Goal: Find specific page/section

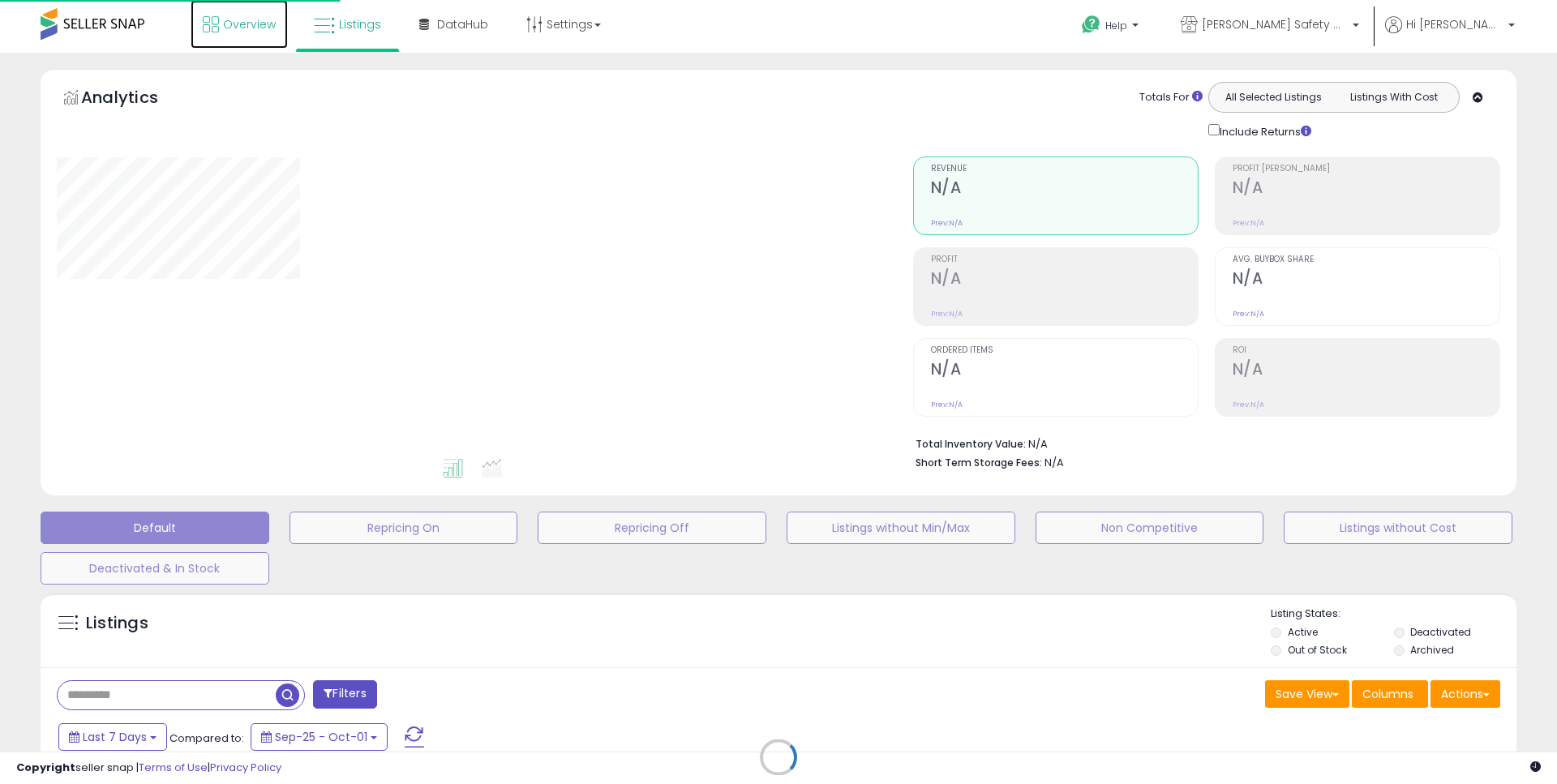
click at [261, 18] on span "Overview" at bounding box center [249, 24] width 53 height 16
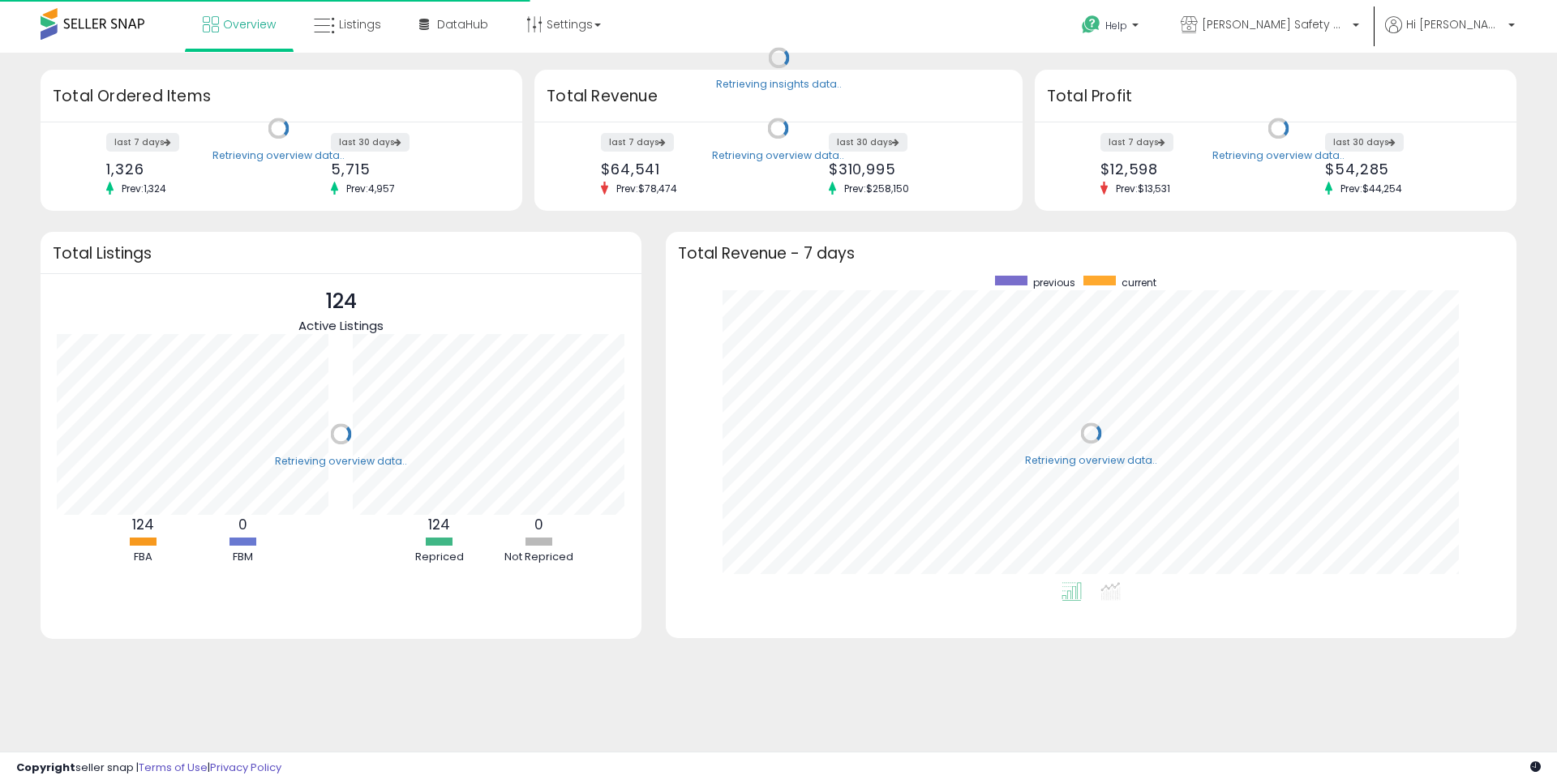
scroll to position [307, 818]
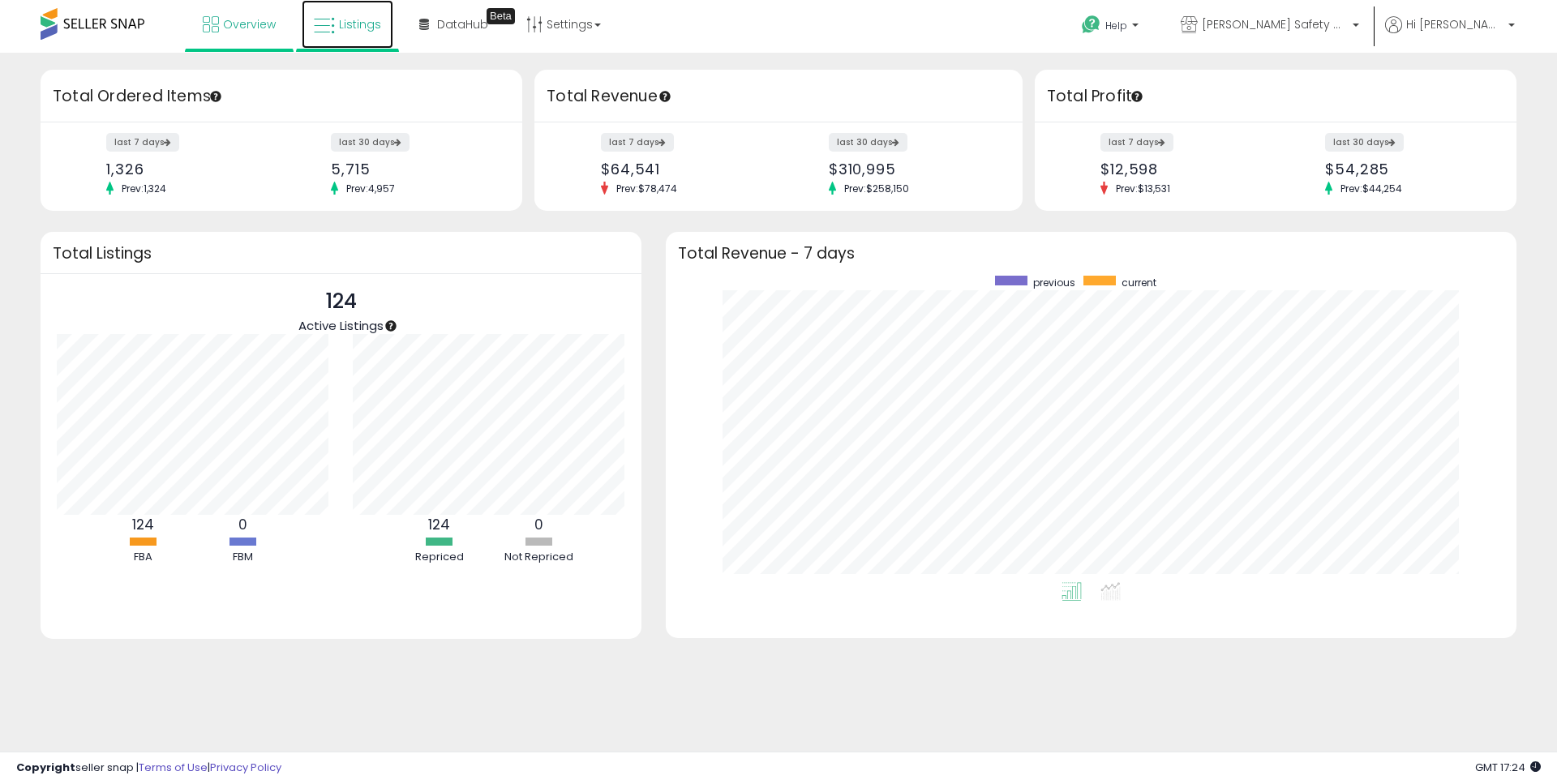
click at [363, 15] on link "Listings" at bounding box center [348, 24] width 92 height 49
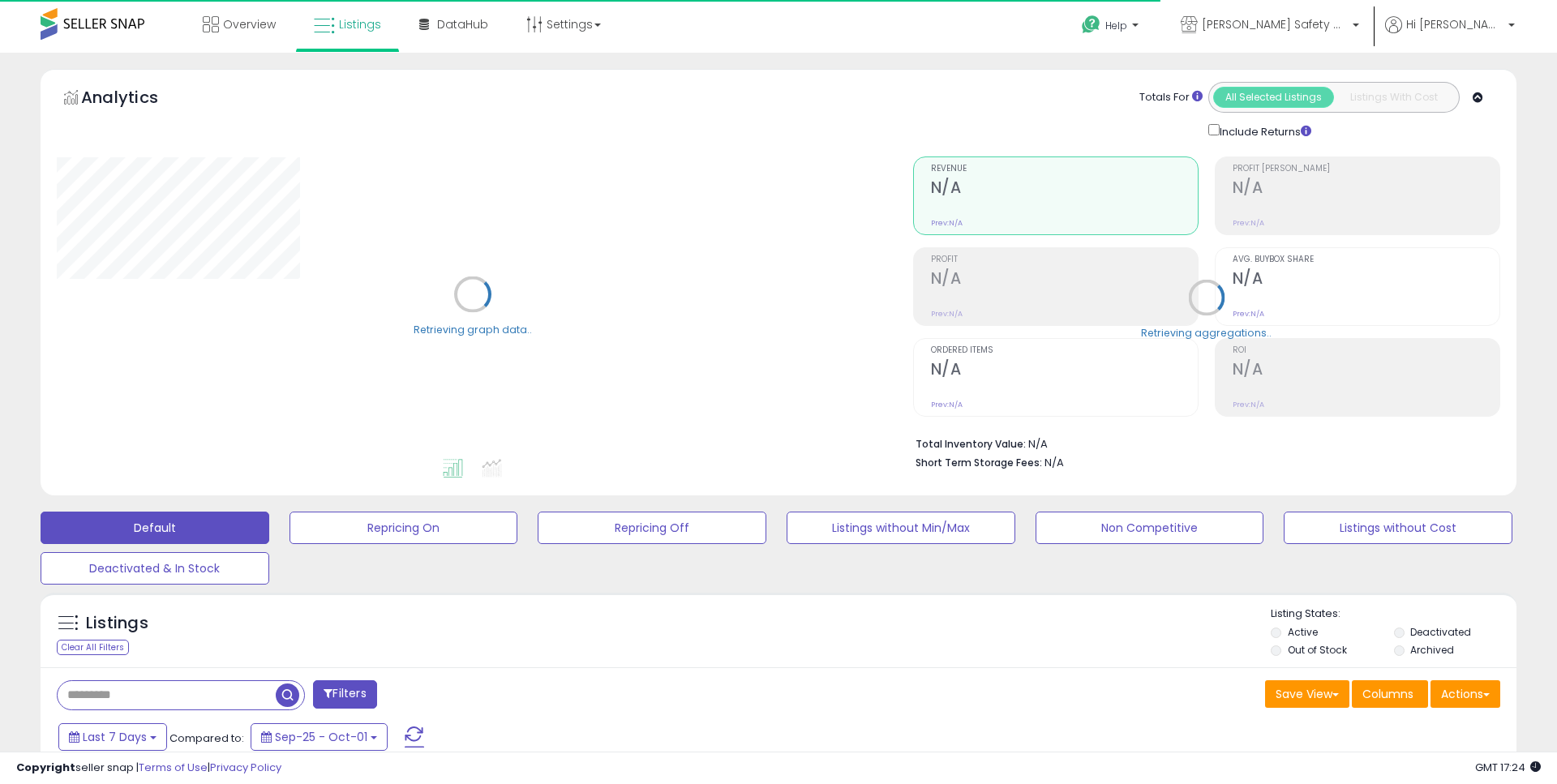
type input "**********"
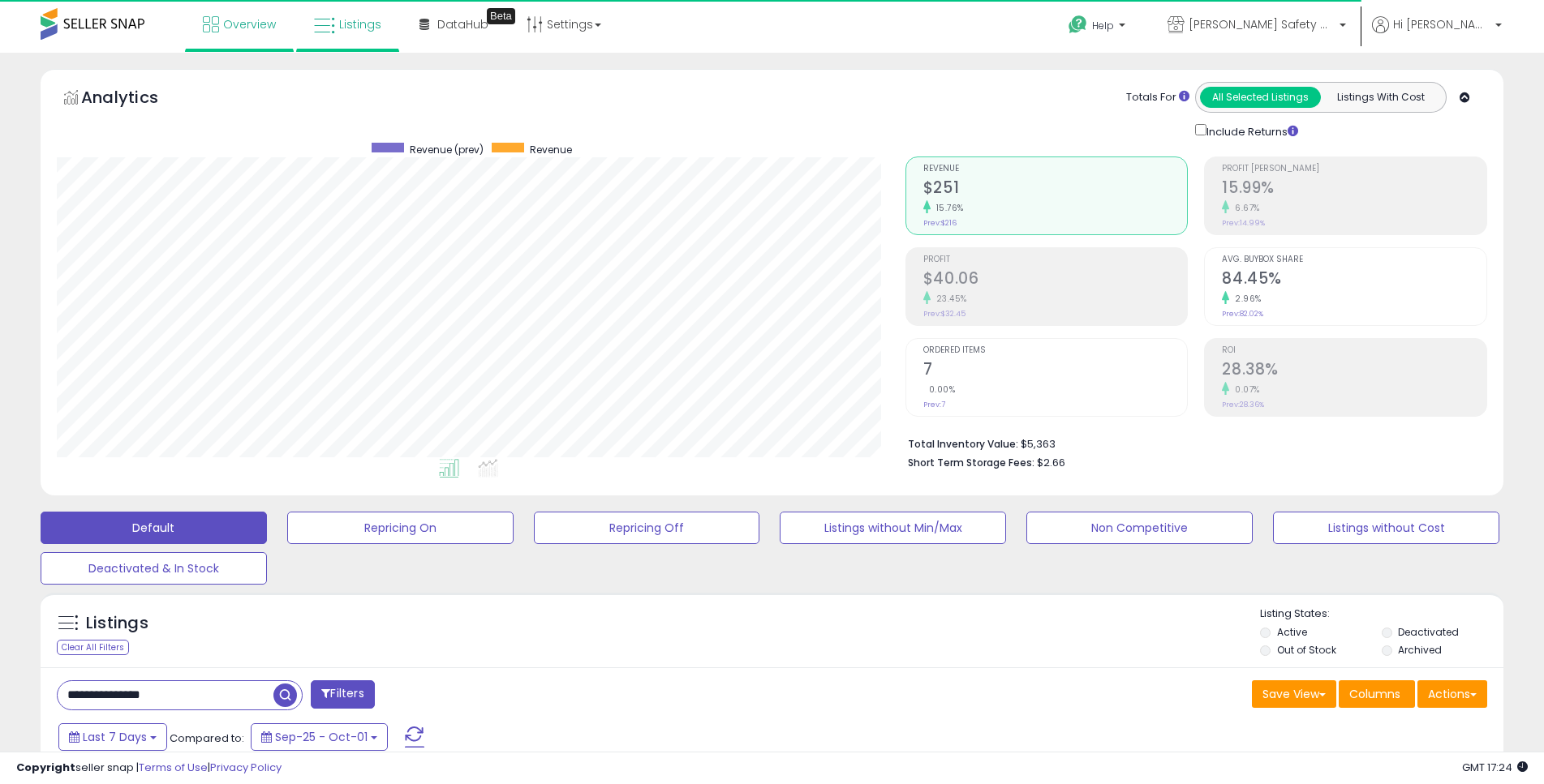
scroll to position [333, 848]
click at [227, 22] on span "Overview" at bounding box center [249, 24] width 53 height 16
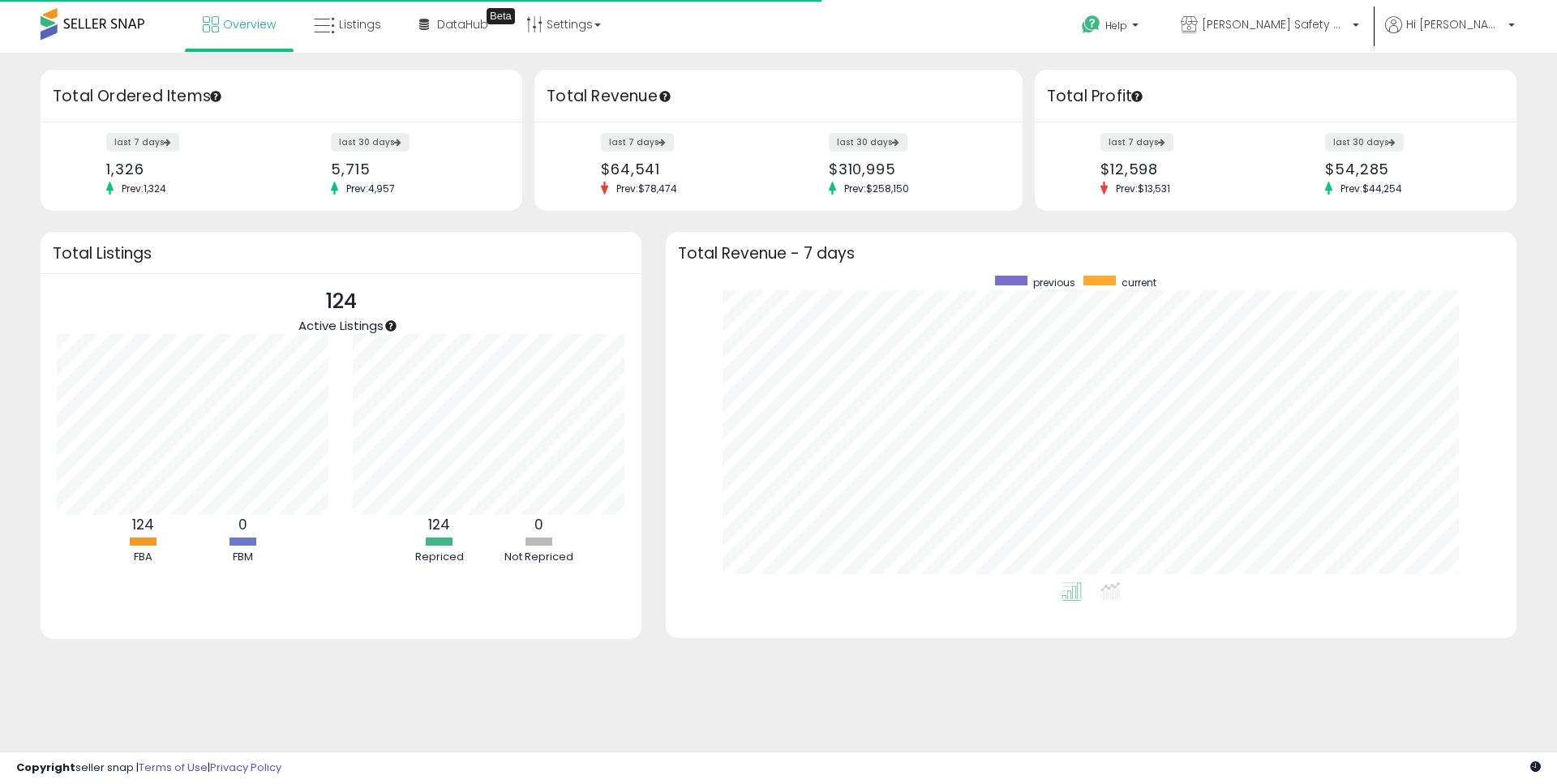
scroll to position [307, 818]
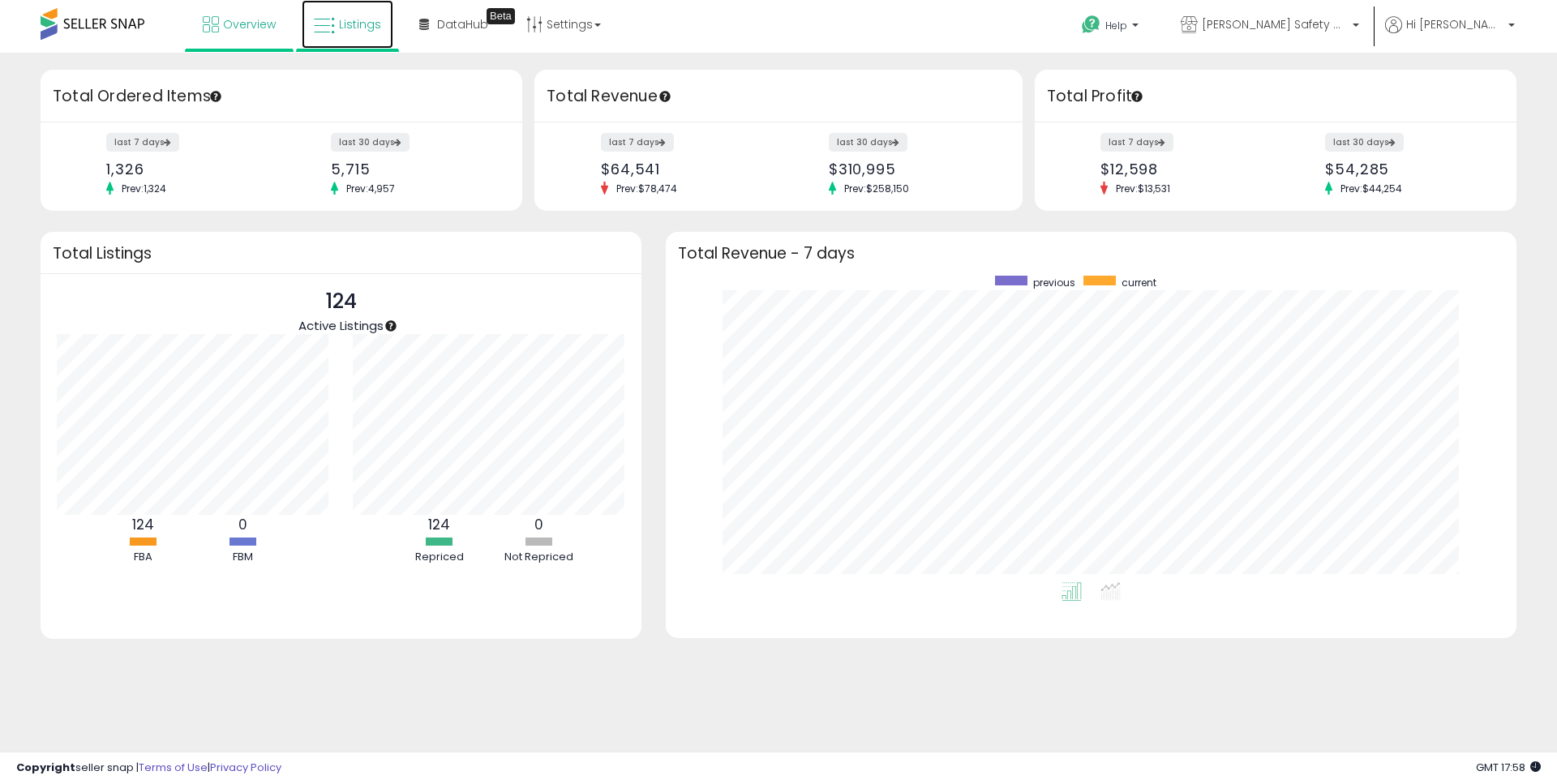
click at [378, 20] on span "Listings" at bounding box center [360, 24] width 42 height 16
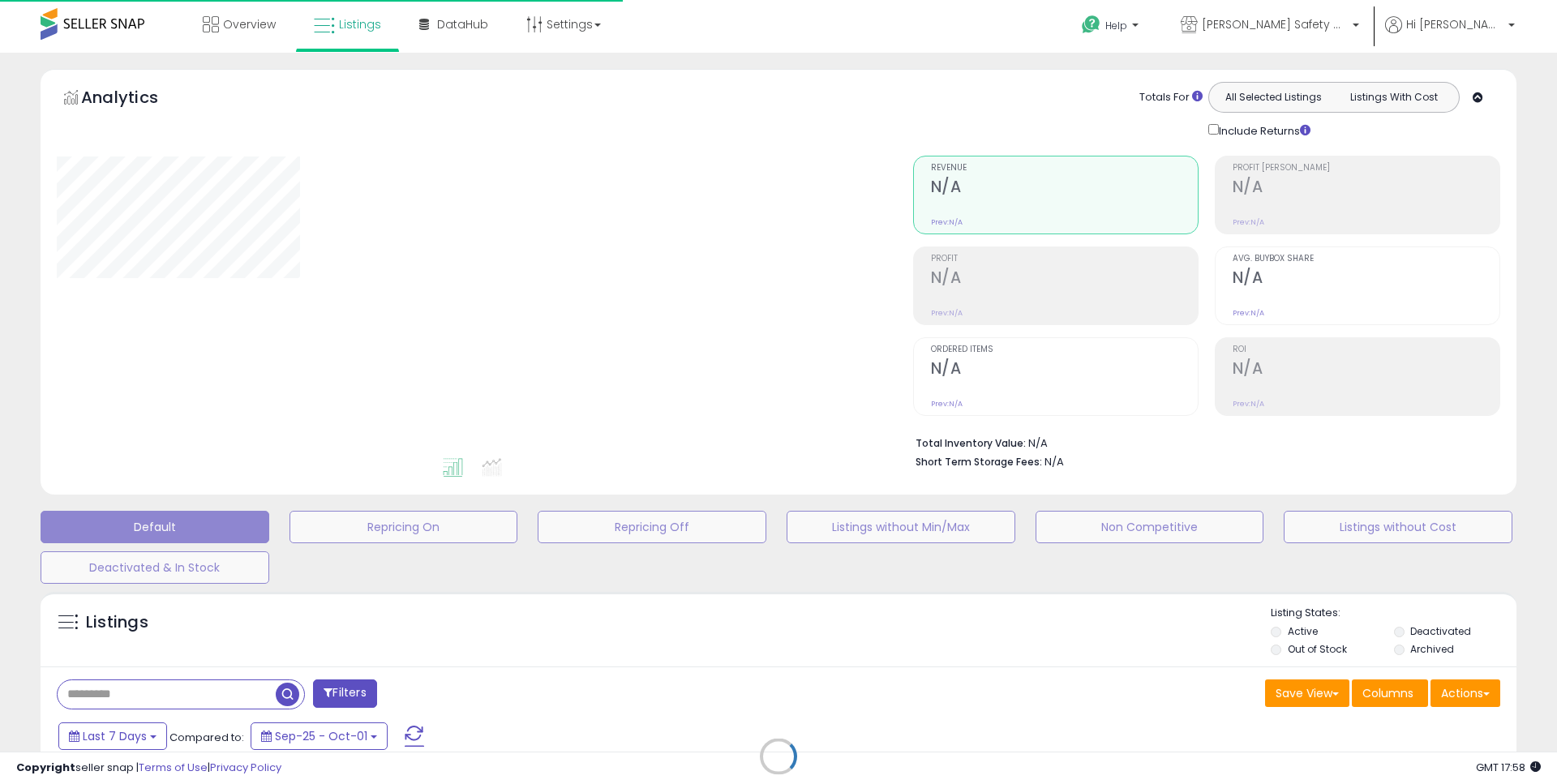
type input "**********"
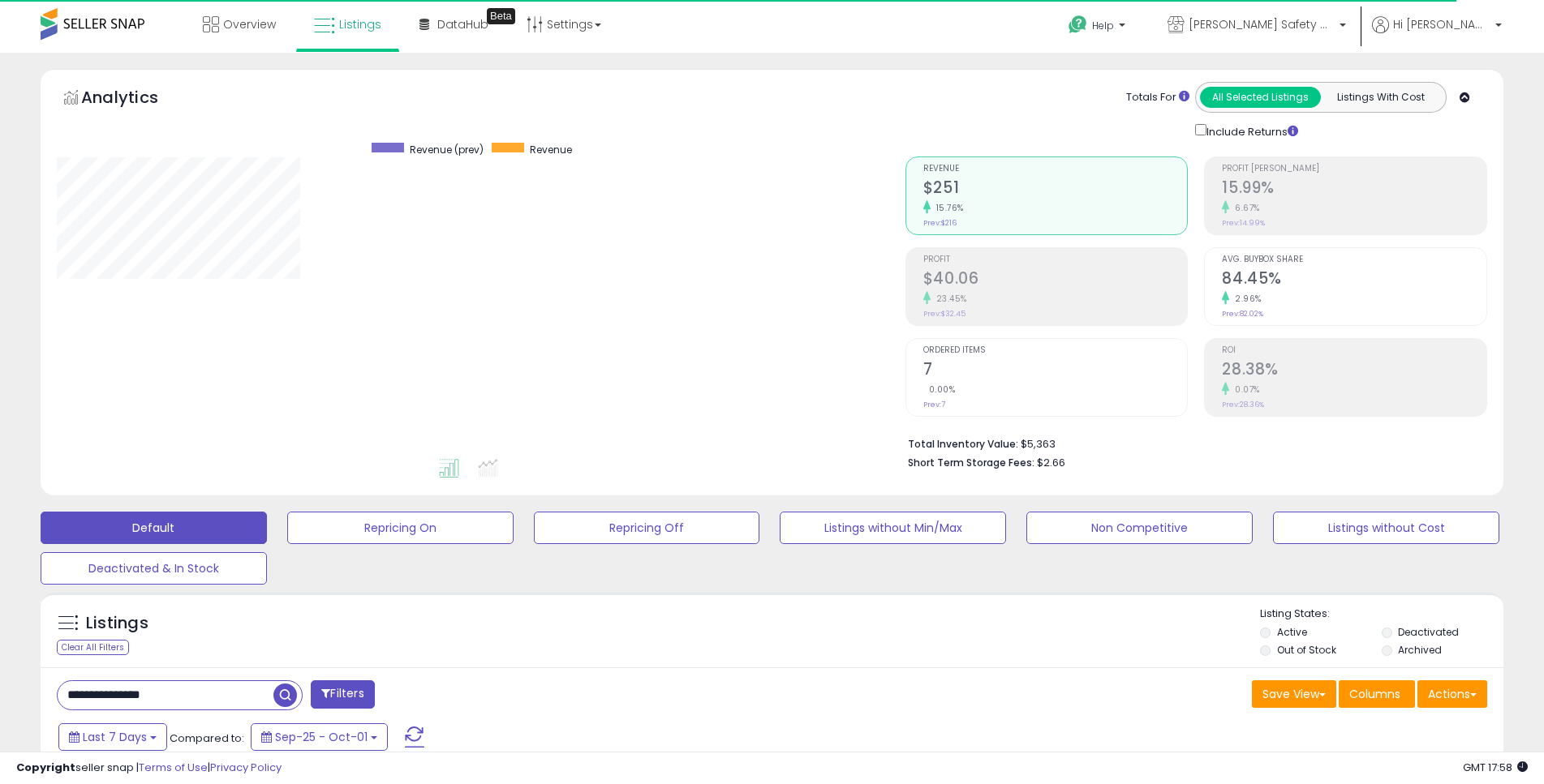
scroll to position [333, 848]
click at [258, 27] on span "Overview" at bounding box center [249, 24] width 53 height 16
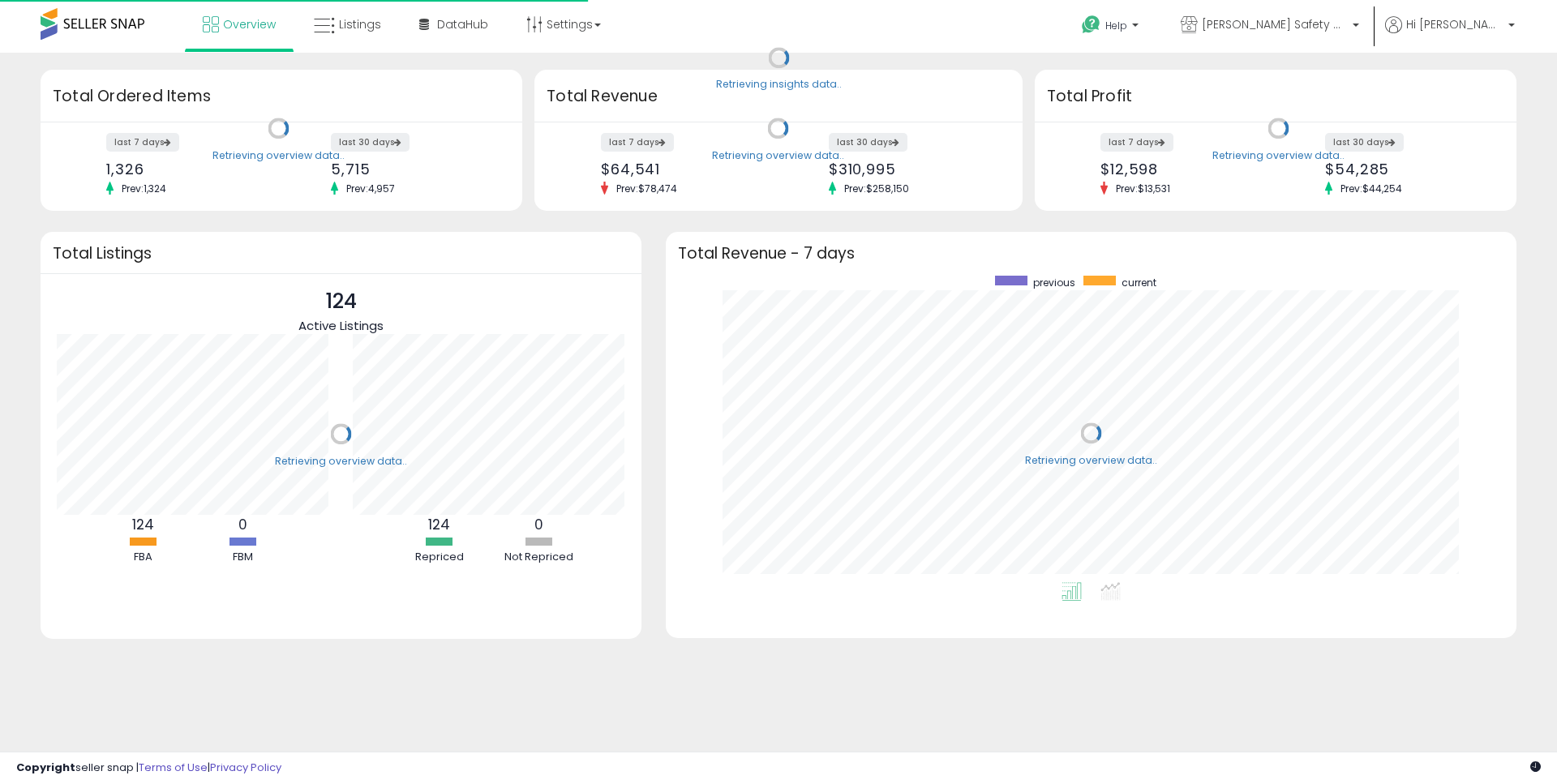
scroll to position [307, 818]
